Goal: Check status: Check status

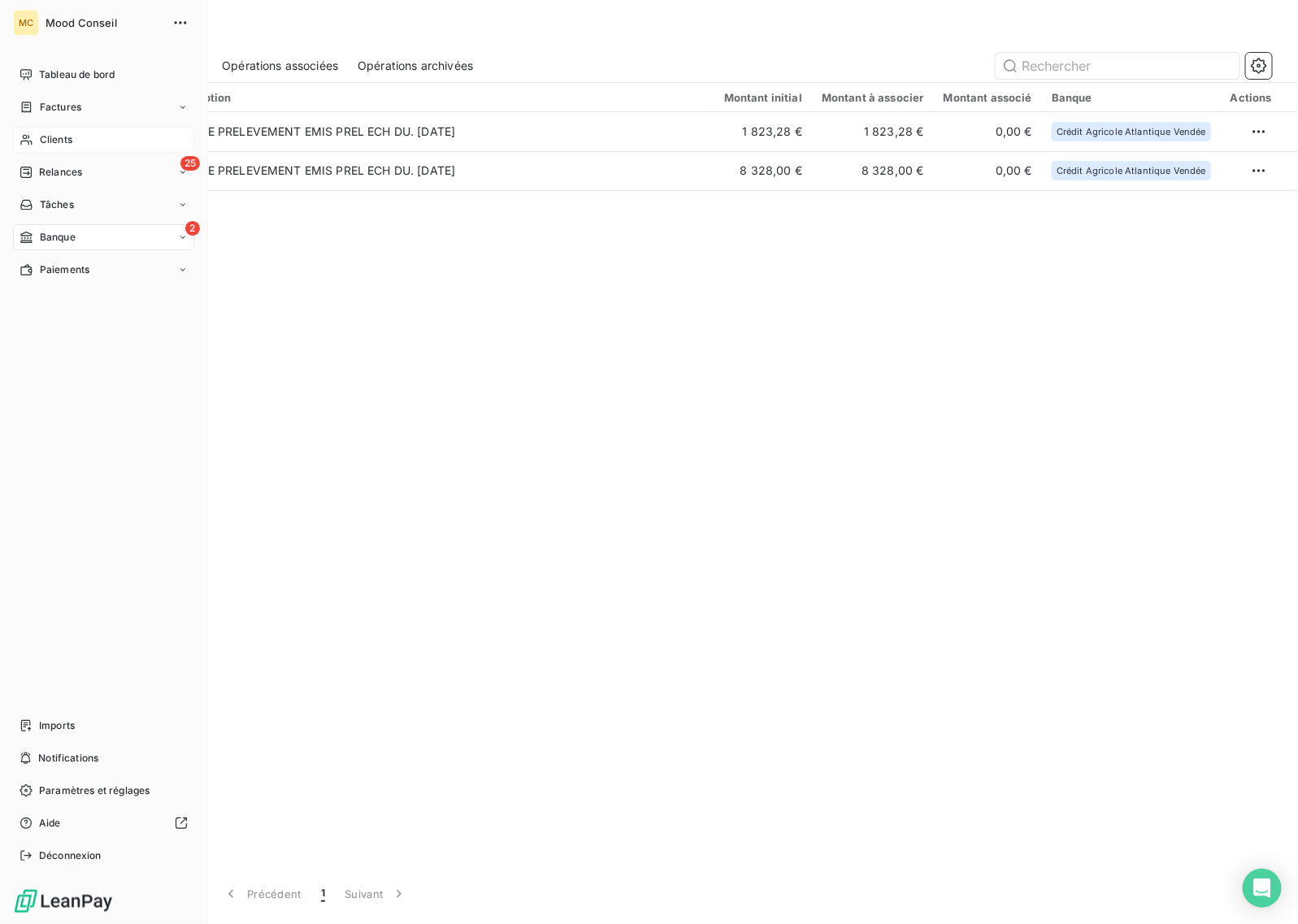
click at [29, 138] on icon at bounding box center [26, 139] width 11 height 10
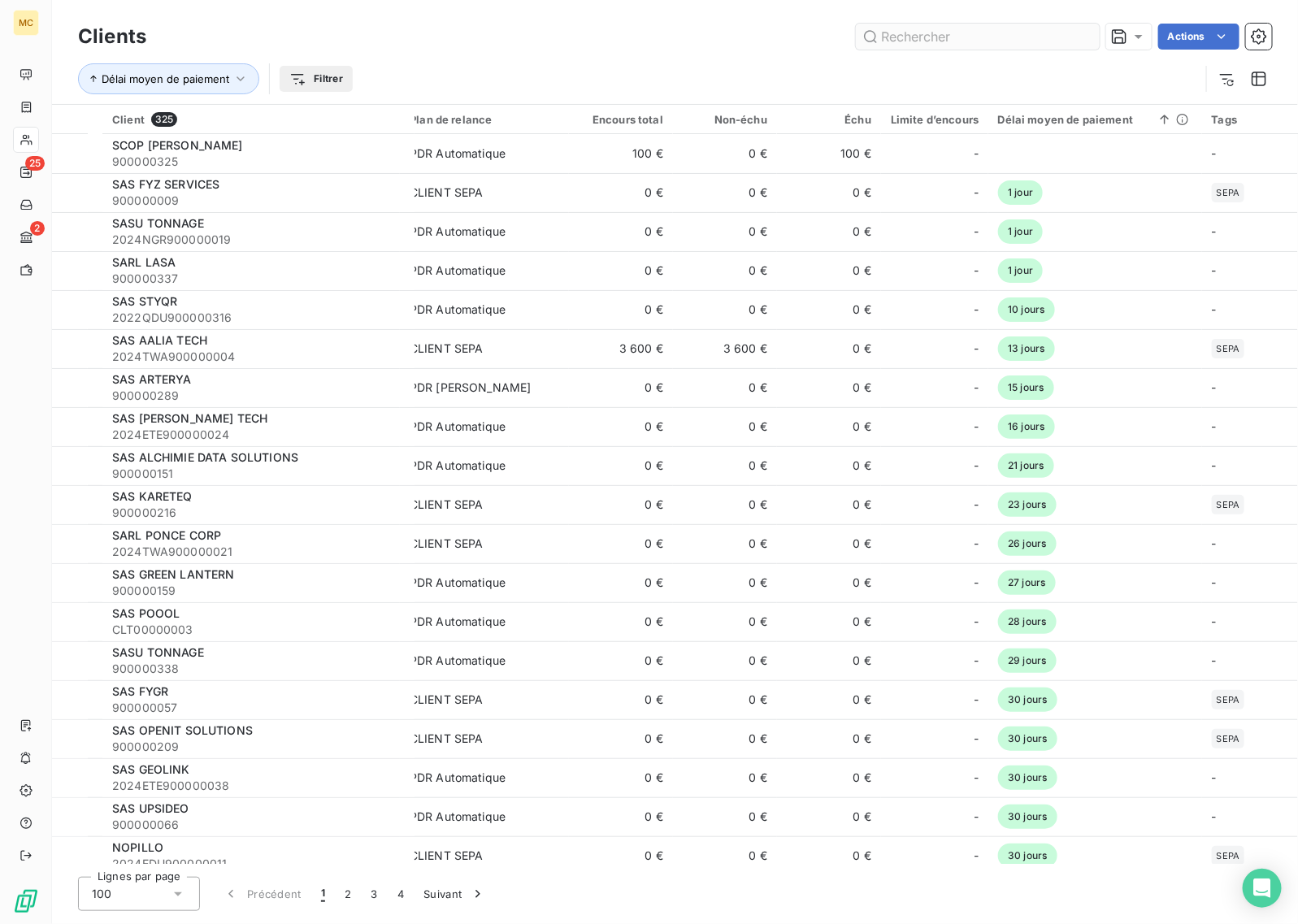
click at [1006, 33] on input "text" at bounding box center [978, 36] width 244 height 26
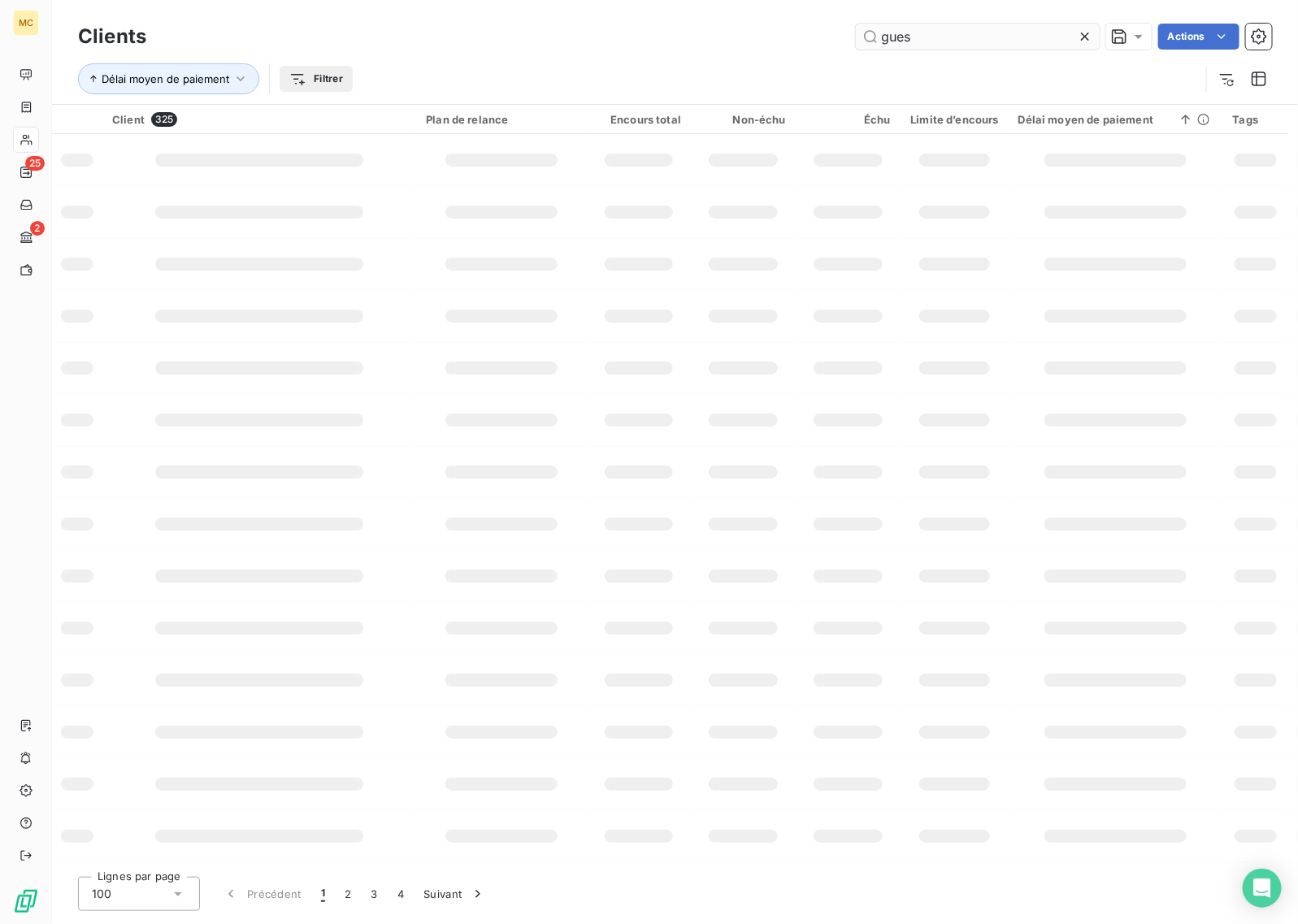
type input "guest"
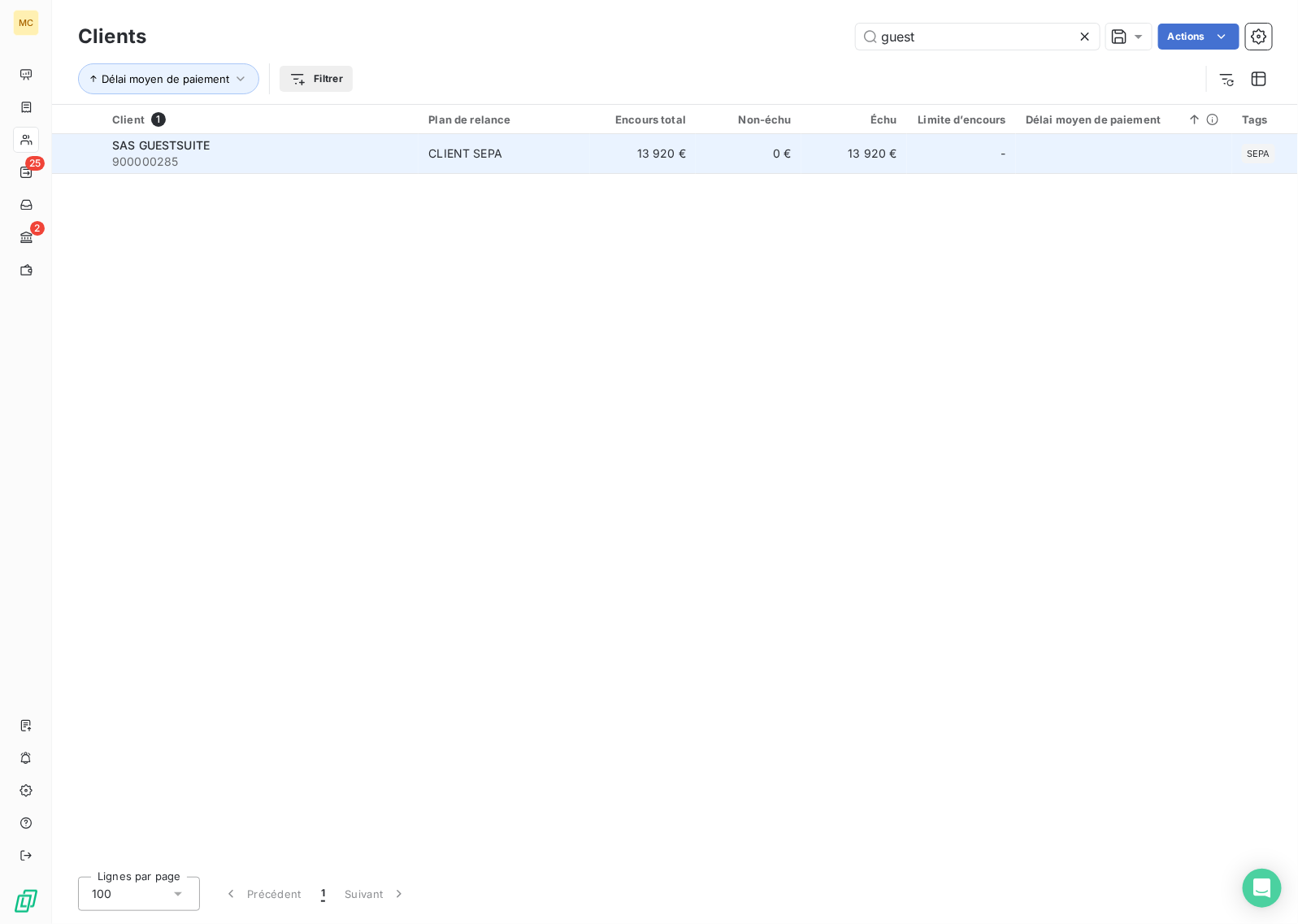
click at [716, 140] on td "0 €" at bounding box center [748, 153] width 106 height 39
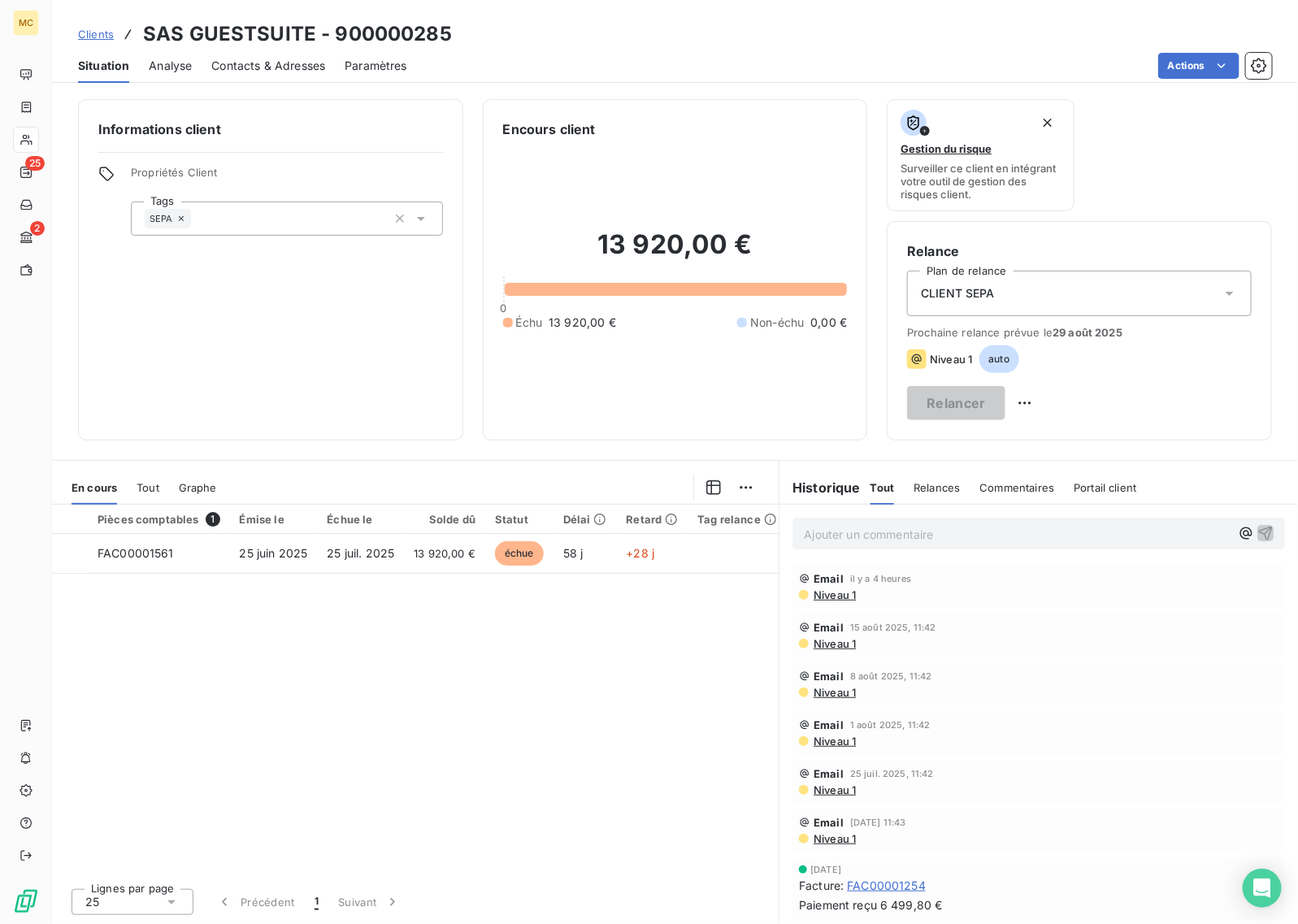
click at [1060, 299] on div "CLIENT SEPA" at bounding box center [1079, 293] width 344 height 46
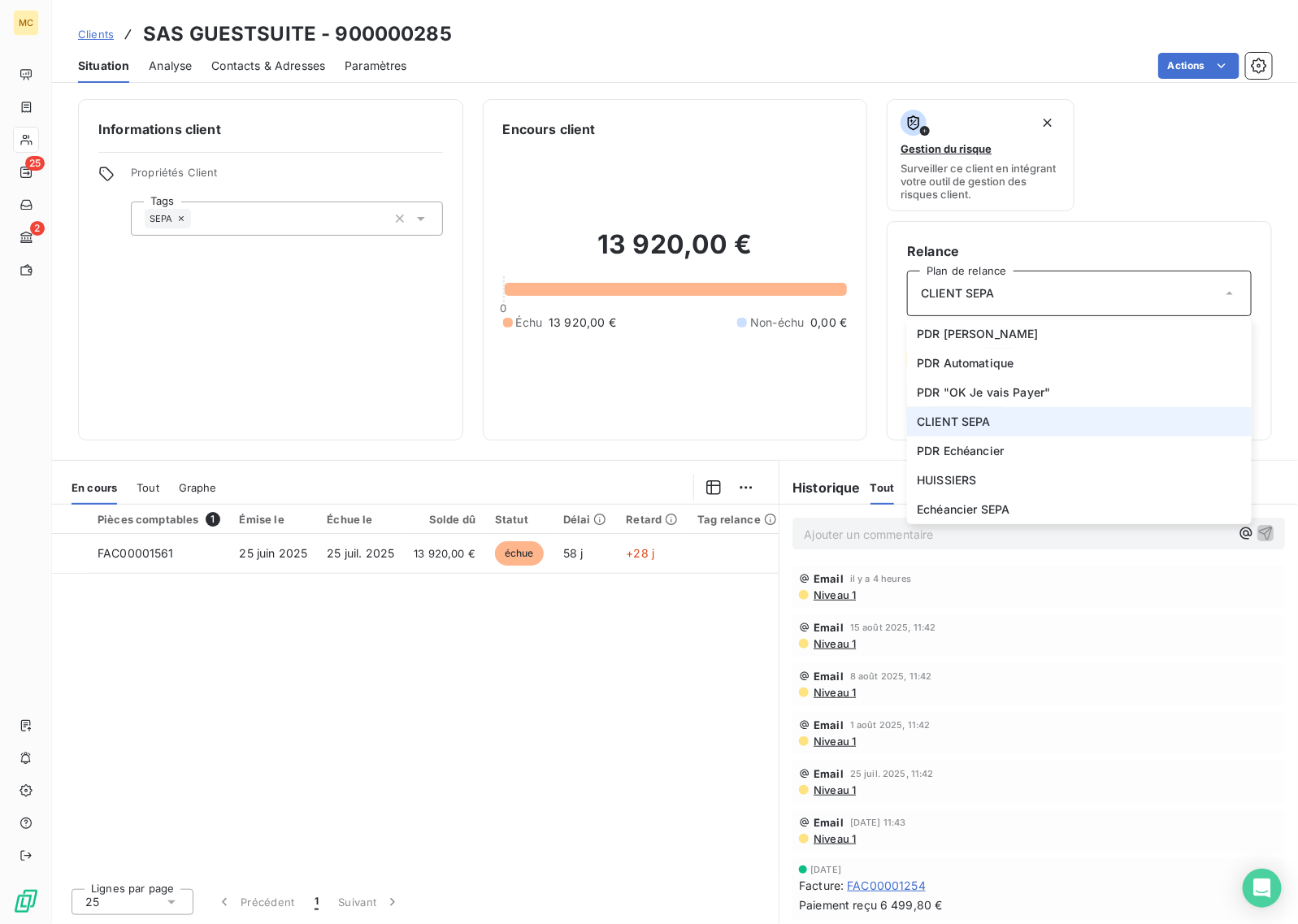
click at [807, 139] on div "13 920,00 € 0 Échu 13 920,00 € Non-échu 0,00 €" at bounding box center [675, 280] width 344 height 281
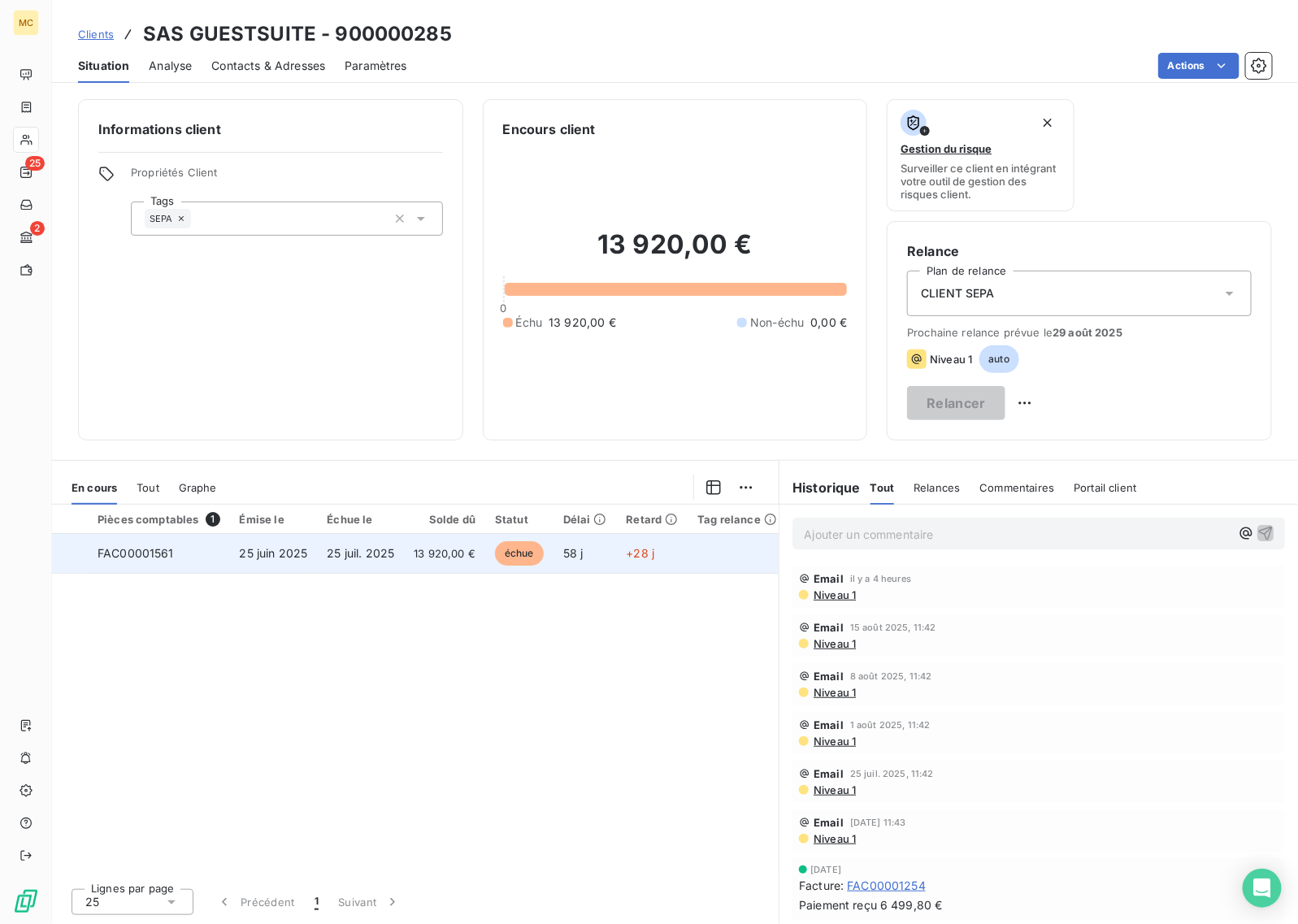
click at [468, 545] on span "13 920,00 €" at bounding box center [445, 553] width 62 height 17
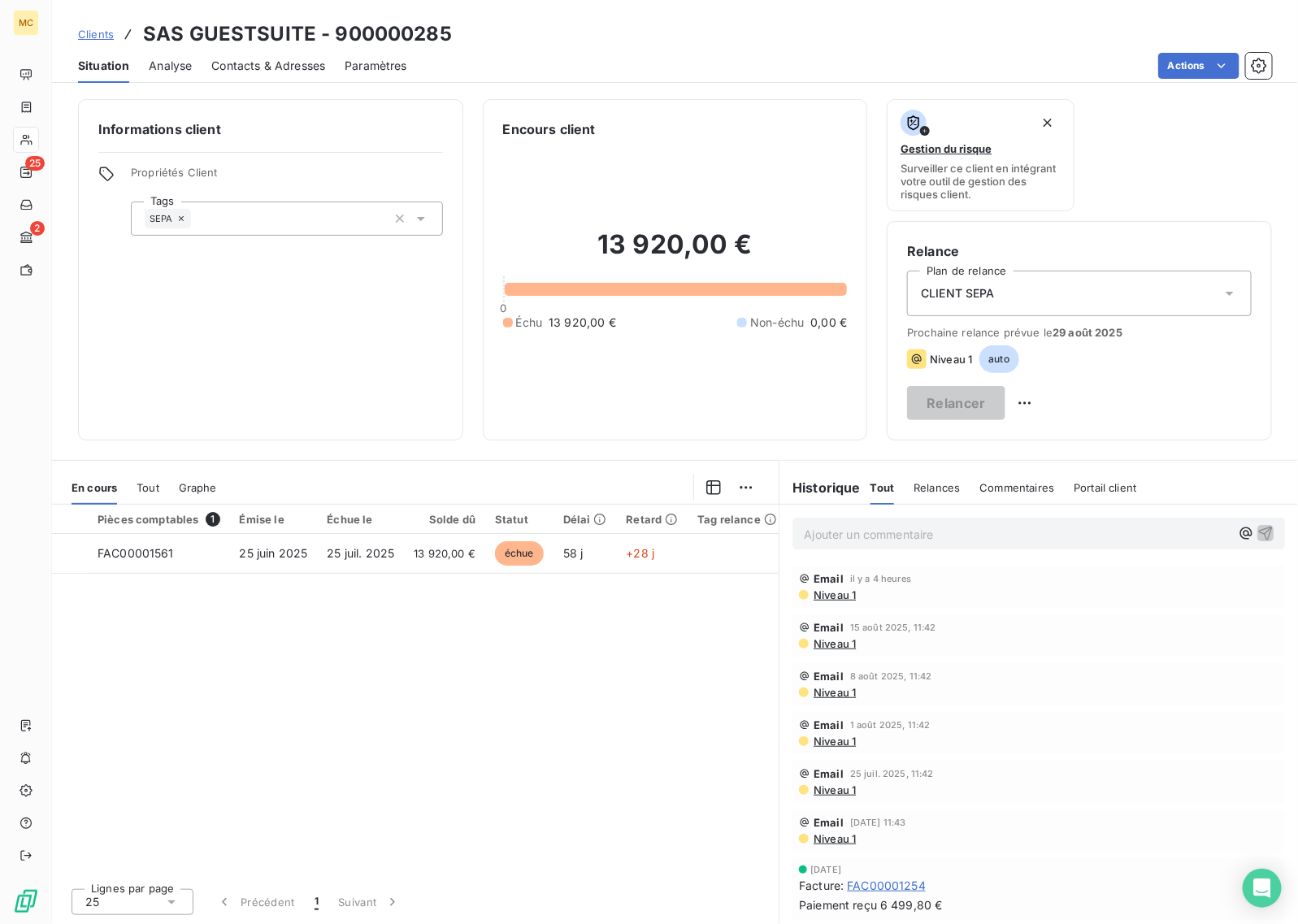
click at [978, 306] on div "CLIENT SEPA" at bounding box center [1079, 293] width 344 height 46
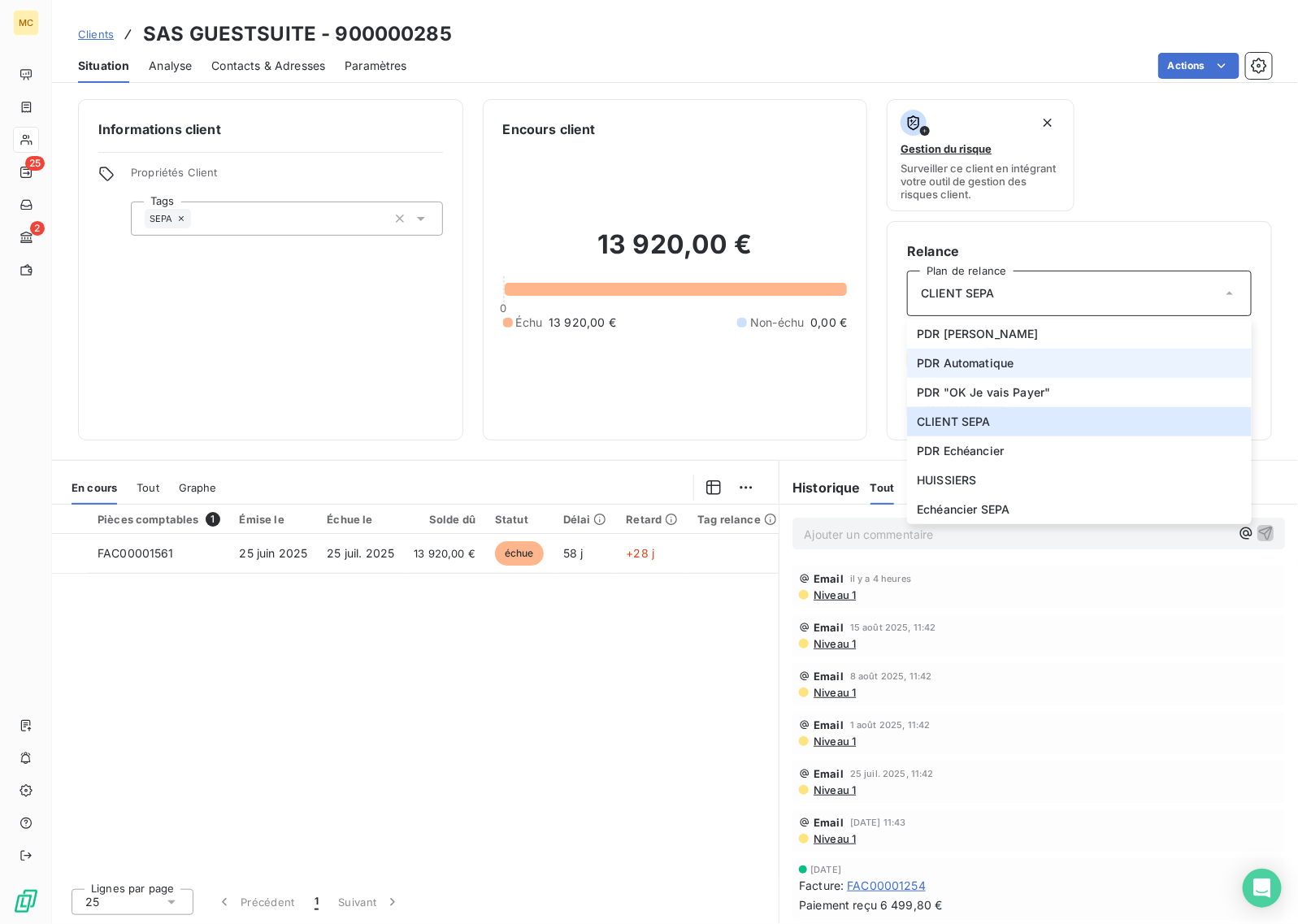
click at [1070, 363] on li "PDR Automatique" at bounding box center [1079, 364] width 344 height 30
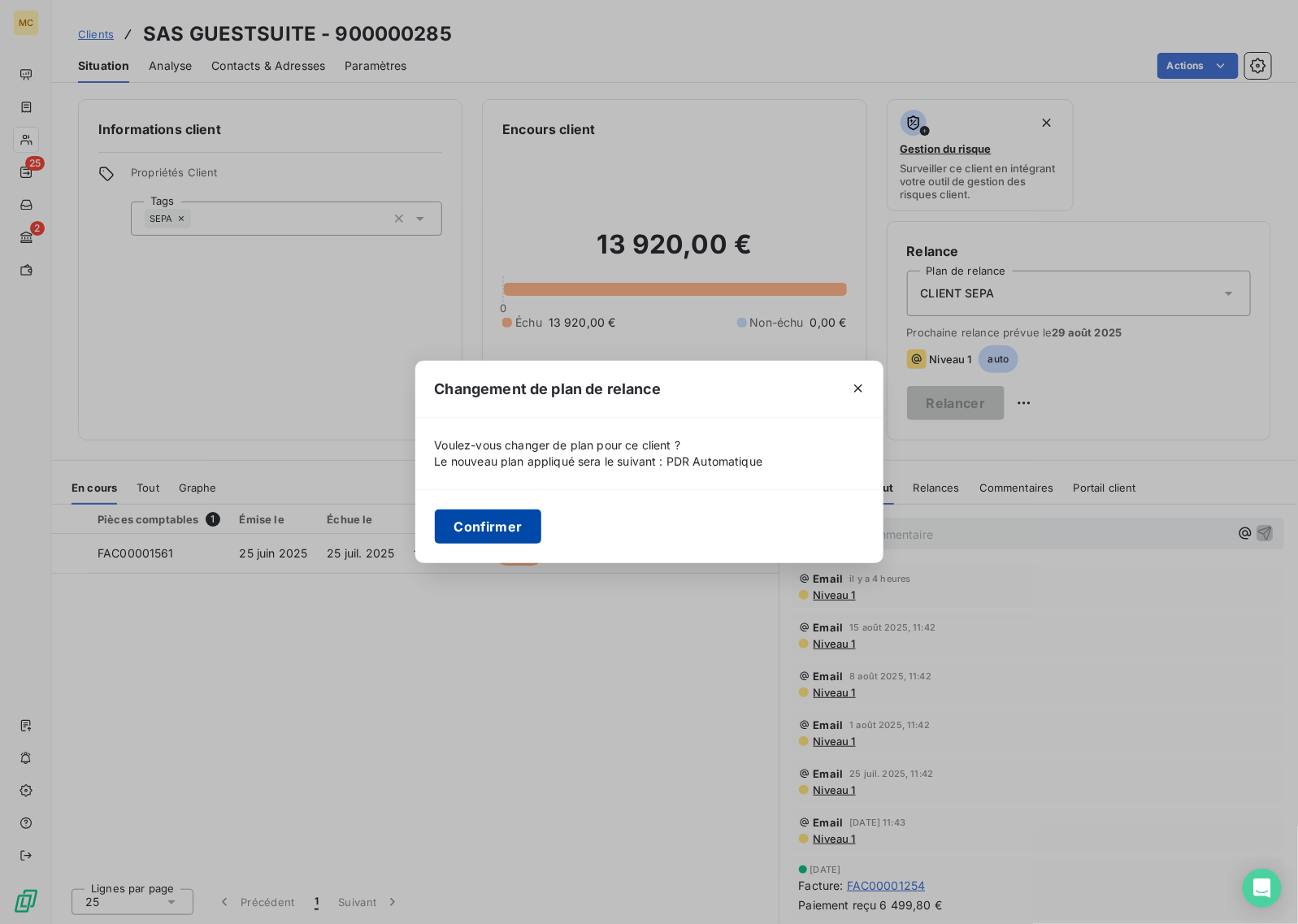
click at [484, 526] on button "Confirmer" at bounding box center [488, 527] width 108 height 34
